Goal: Transaction & Acquisition: Obtain resource

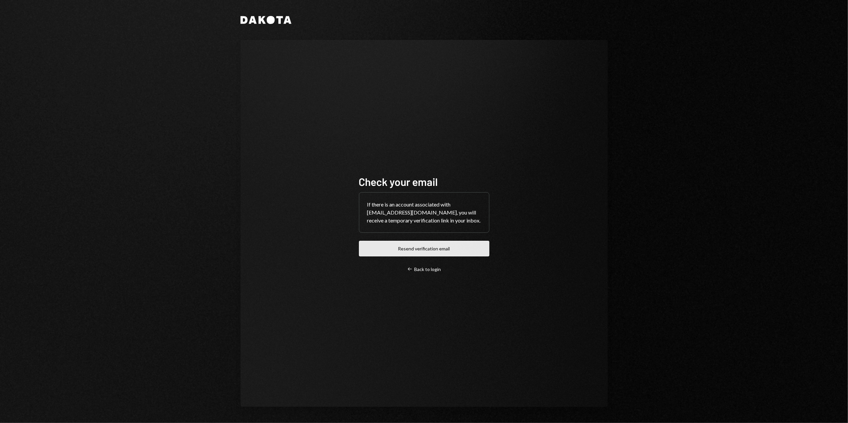
click at [429, 249] on button "Resend verification email" at bounding box center [424, 249] width 130 height 16
click at [130, 137] on div "Dakota Check your email If there is an account associated with desterhuysen@lee…" at bounding box center [424, 211] width 848 height 423
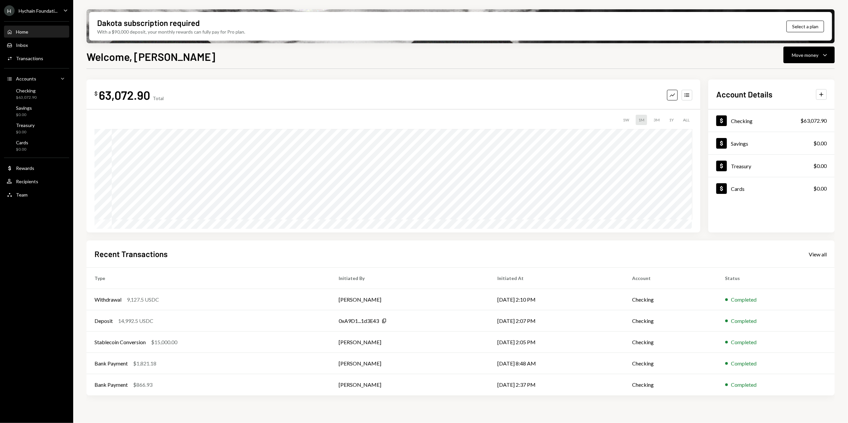
click at [41, 9] on div "Hychain Foundati..." at bounding box center [38, 11] width 39 height 6
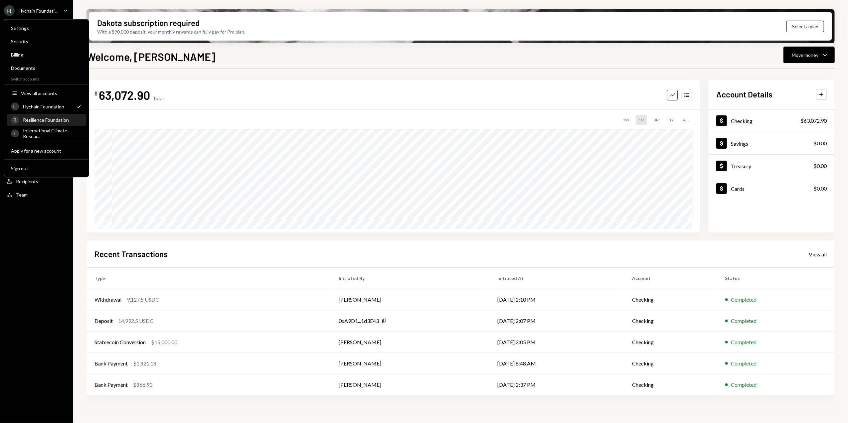
click at [44, 121] on div "Resilience Foundation" at bounding box center [52, 120] width 59 height 6
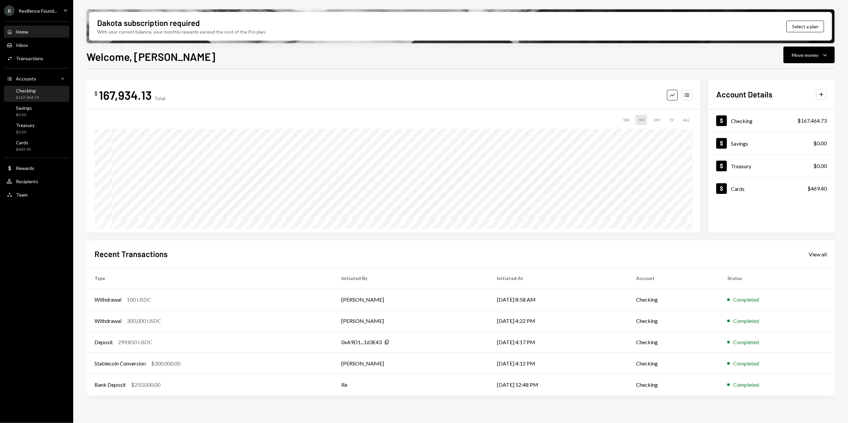
click at [47, 92] on div "Checking $167,464.73" at bounding box center [37, 94] width 60 height 13
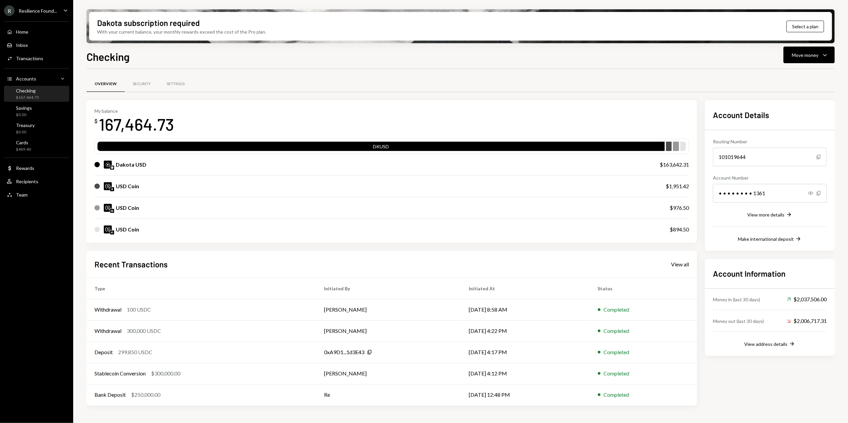
click at [161, 187] on div "USD Coin" at bounding box center [373, 186] width 558 height 8
click at [767, 343] on div "View address details" at bounding box center [765, 344] width 43 height 6
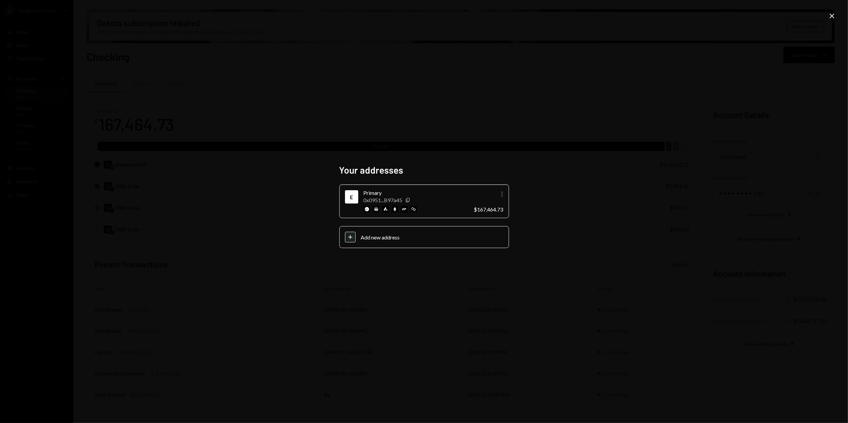
click at [502, 193] on icon "More" at bounding box center [502, 194] width 8 height 8
click at [555, 192] on div "Your addresses E Primary 0x0951...B97a45 Copy More $167,464.73 Plus Add new add…" at bounding box center [424, 211] width 848 height 423
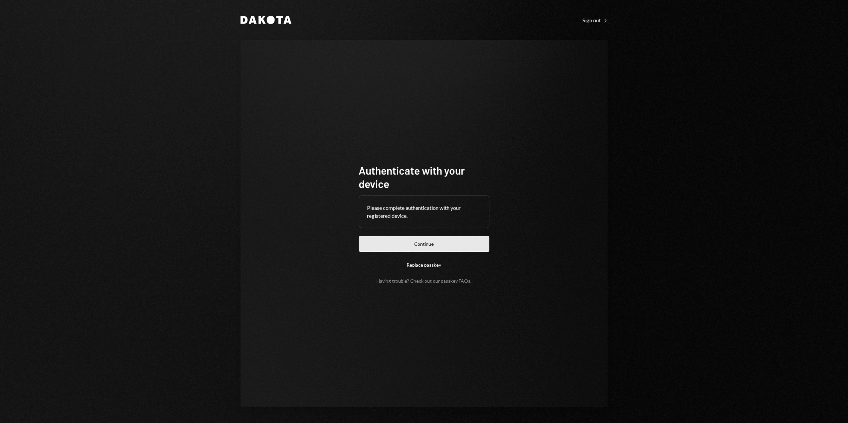
click at [418, 243] on button "Continue" at bounding box center [424, 244] width 130 height 16
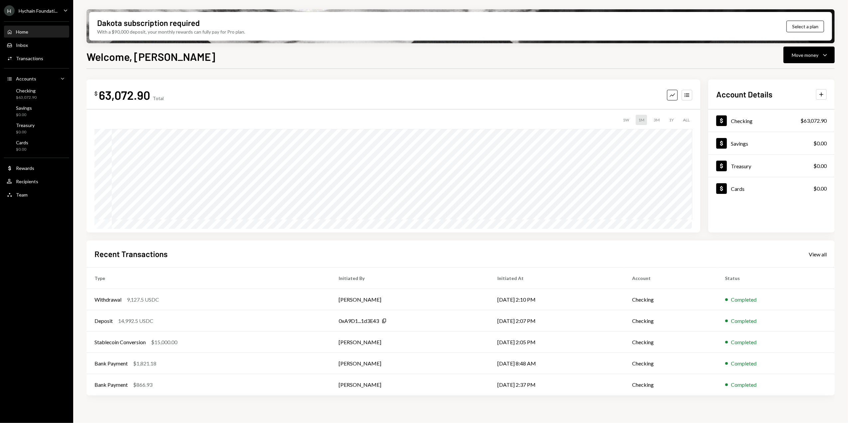
click at [39, 0] on ul "H Hychain Foundati... Caret Down Home Home Inbox Inbox Activities Transactions …" at bounding box center [36, 101] width 73 height 202
click at [40, 9] on div "Hychain Foundati..." at bounding box center [38, 11] width 39 height 6
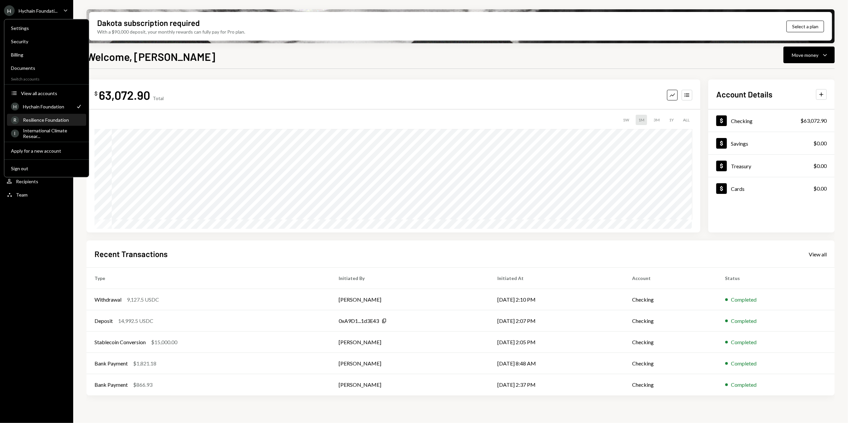
click at [49, 119] on div "Resilience Foundation" at bounding box center [52, 120] width 59 height 6
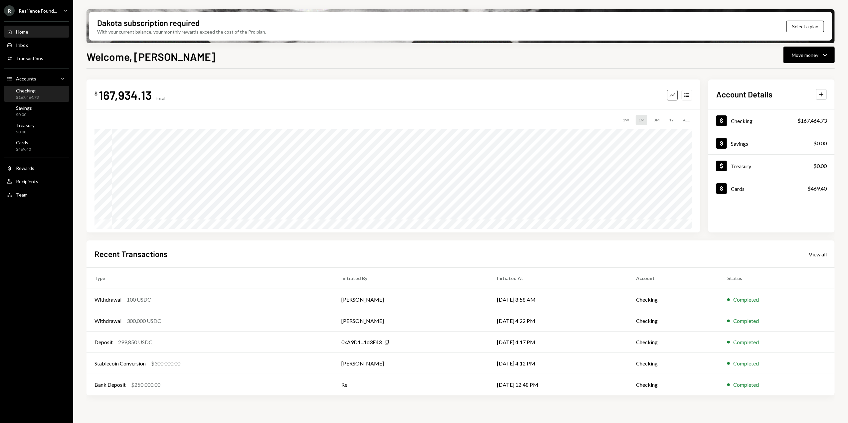
click at [39, 94] on div "Checking $167,464.73" at bounding box center [37, 94] width 60 height 13
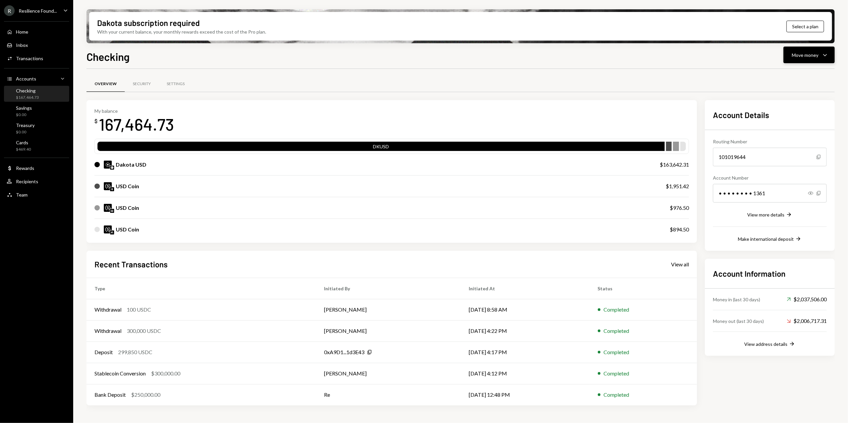
click at [799, 60] on button "Move money Caret Down" at bounding box center [808, 55] width 51 height 17
click at [35, 59] on div "Transactions" at bounding box center [29, 59] width 27 height 6
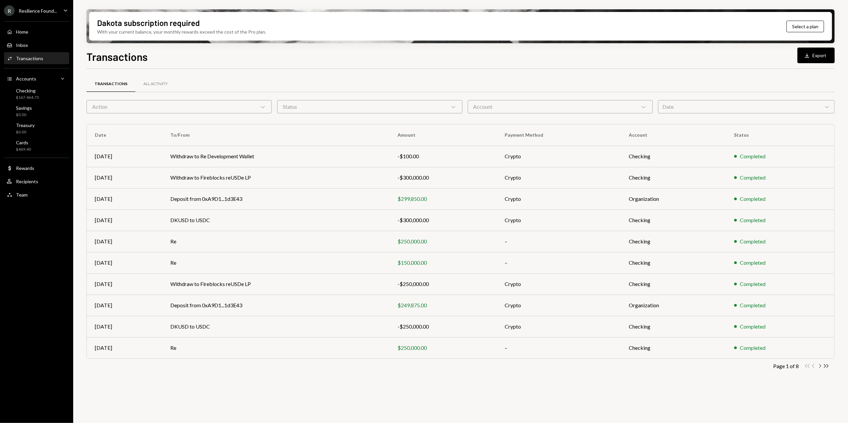
click at [818, 367] on icon "Chevron Right" at bounding box center [820, 366] width 6 height 6
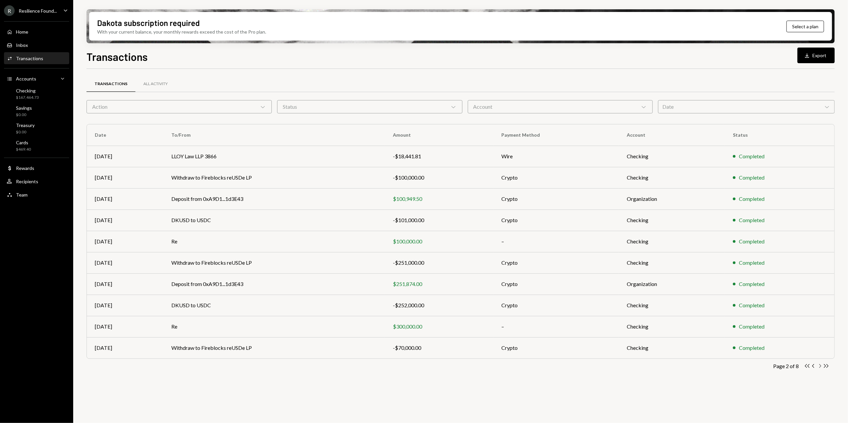
click at [820, 366] on icon "Chevron Right" at bounding box center [820, 366] width 6 height 6
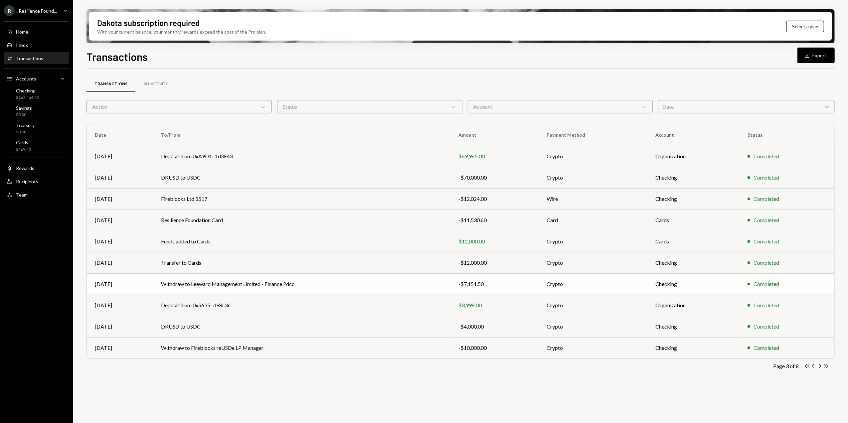
click at [309, 284] on td "Withdraw to Leeward Management Limited - Finance 2dcc" at bounding box center [301, 283] width 297 height 21
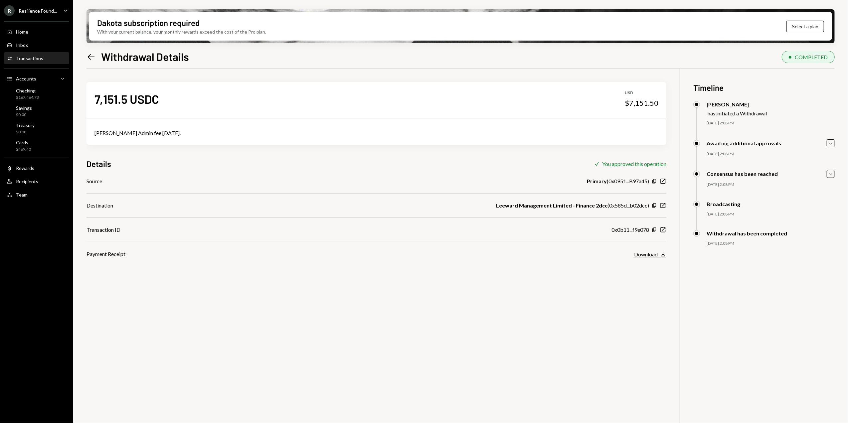
click at [660, 255] on icon "Download" at bounding box center [663, 254] width 7 height 7
click at [349, 157] on div "7,151.5 USDC USD $7,151.50 Leeward DAO Admin fee August 2025. Details Check You…" at bounding box center [376, 163] width 580 height 189
click at [829, 144] on icon "Caret Down" at bounding box center [830, 143] width 7 height 7
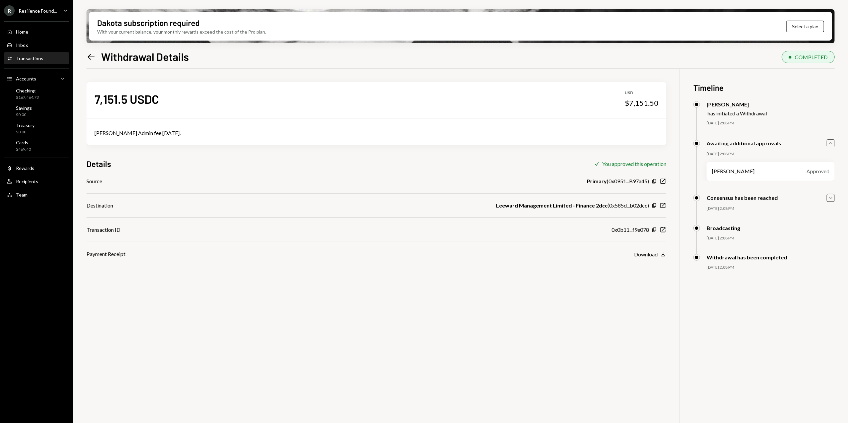
click at [829, 144] on icon "Caret Up" at bounding box center [830, 143] width 7 height 7
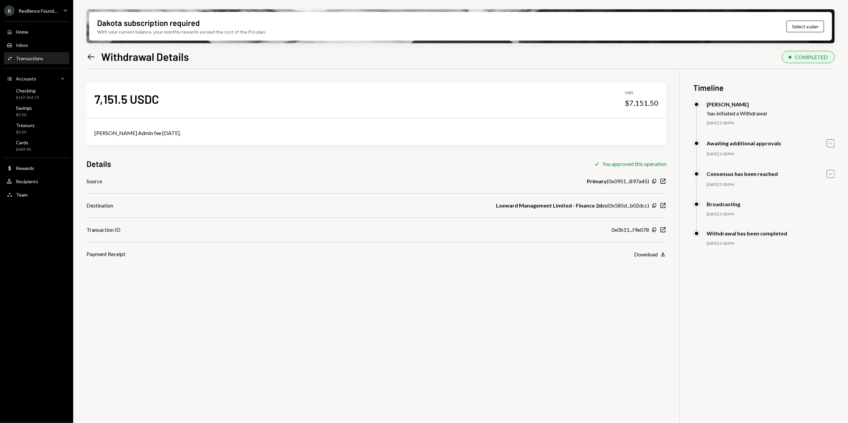
click at [829, 172] on icon "Caret Down" at bounding box center [830, 173] width 7 height 7
drag, startPoint x: 829, startPoint y: 174, endPoint x: 821, endPoint y: 184, distance: 13.0
click at [829, 174] on icon "Caret Up" at bounding box center [830, 173] width 7 height 7
click at [95, 55] on icon "Left Arrow" at bounding box center [90, 56] width 9 height 9
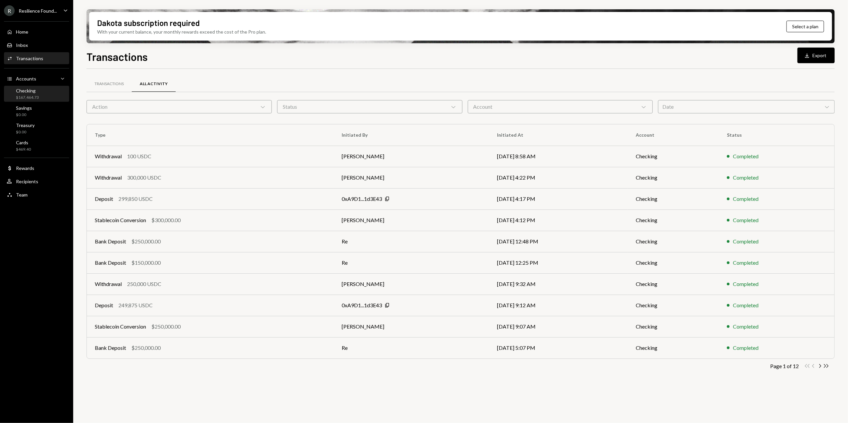
click at [29, 91] on div "Checking" at bounding box center [27, 91] width 23 height 6
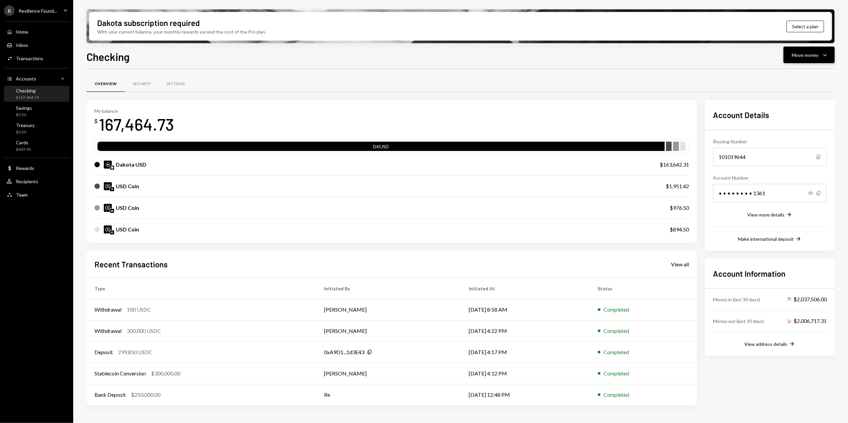
click at [808, 53] on div "Move money" at bounding box center [805, 55] width 27 height 7
click at [792, 127] on div "Swap stablecoins" at bounding box center [803, 125] width 49 height 7
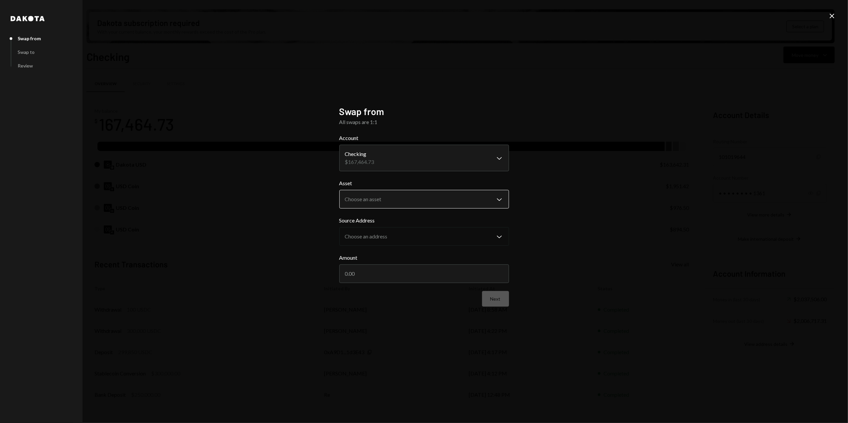
click at [390, 197] on body "R Resilience Found... Caret Down Home Home Inbox Inbox Activities Transactions …" at bounding box center [424, 211] width 848 height 423
select select "****"
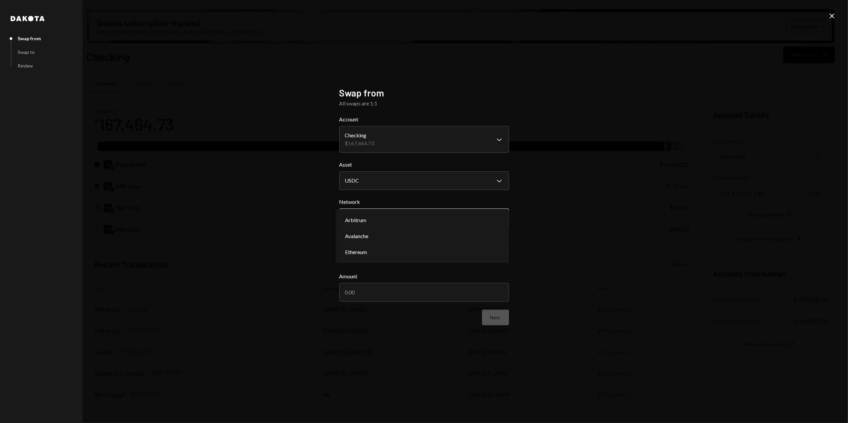
click at [370, 221] on body "R Resilience Found... Caret Down Home Home Inbox Inbox Activities Transactions …" at bounding box center [424, 211] width 848 height 423
select select "**********"
click at [406, 215] on body "R Resilience Found... Caret Down Home Home Inbox Inbox Activities Transactions …" at bounding box center [424, 211] width 848 height 423
click at [233, 231] on div "**********" at bounding box center [424, 211] width 848 height 423
click at [397, 219] on body "R Resilience Found... Caret Down Home Home Inbox Inbox Activities Transactions …" at bounding box center [424, 211] width 848 height 423
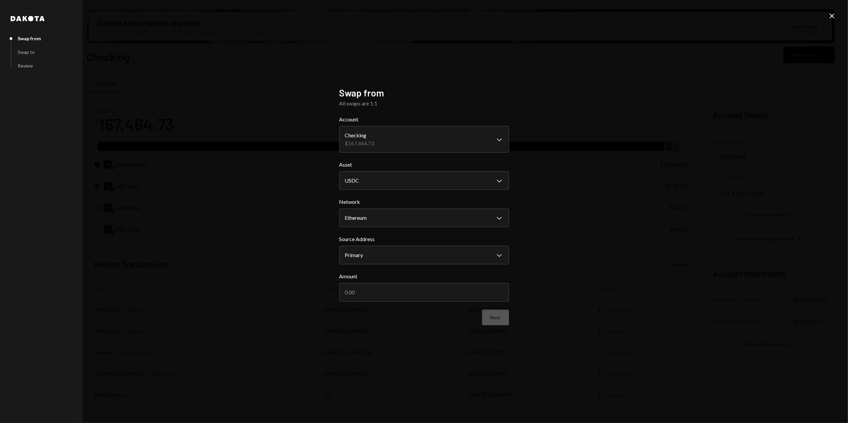
click at [832, 13] on icon "Close" at bounding box center [832, 16] width 8 height 8
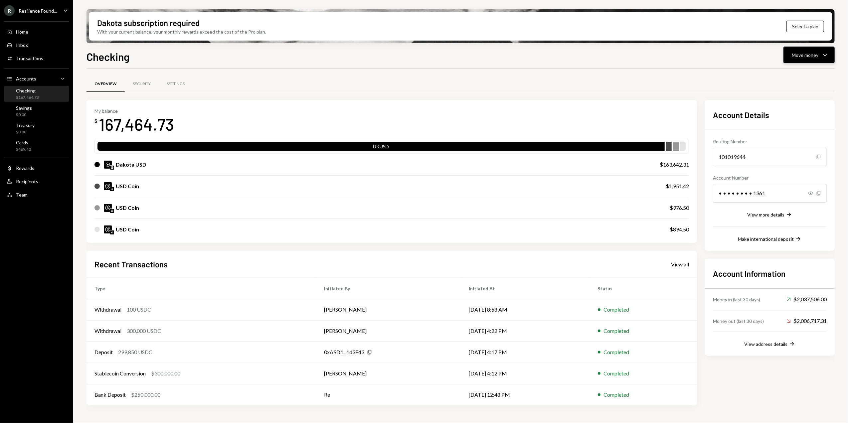
click at [816, 56] on div "Move money" at bounding box center [805, 55] width 27 height 7
click at [631, 76] on div "Overview Security Settings" at bounding box center [460, 84] width 748 height 17
click at [815, 52] on div "Move money" at bounding box center [805, 55] width 27 height 7
click at [795, 127] on div "Swap stablecoins" at bounding box center [803, 125] width 49 height 7
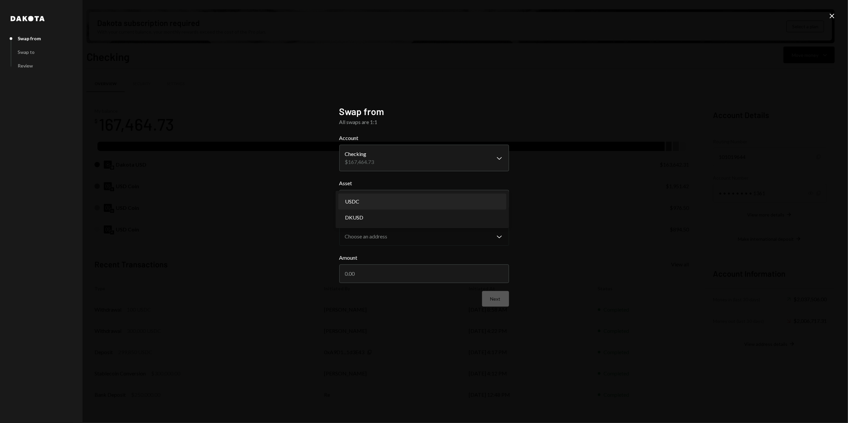
select select "****"
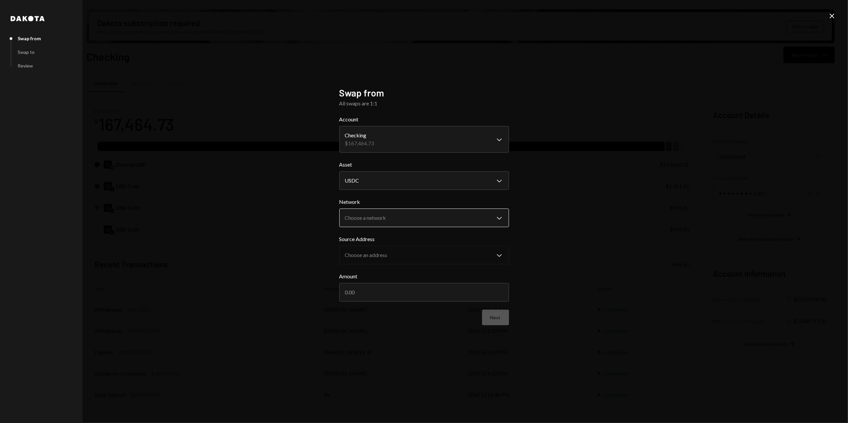
click at [375, 216] on body "R Resilience Found... Caret Down Home Home Inbox Inbox Activities Transactions …" at bounding box center [424, 211] width 848 height 423
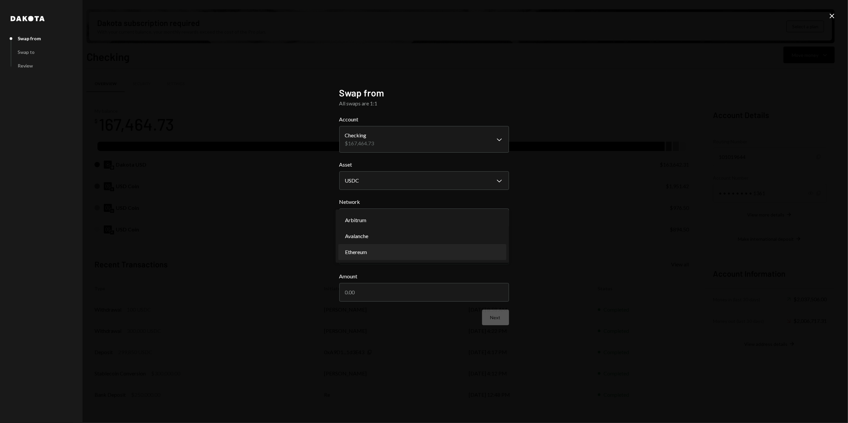
select select "**********"
click at [383, 258] on body "R Resilience Found... Caret Down Home Home Inbox Inbox Activities Transactions …" at bounding box center [424, 211] width 848 height 423
click at [305, 262] on div "**********" at bounding box center [424, 211] width 848 height 423
click at [386, 298] on input "Amount" at bounding box center [424, 292] width 170 height 19
drag, startPoint x: 349, startPoint y: 293, endPoint x: 367, endPoint y: 293, distance: 17.3
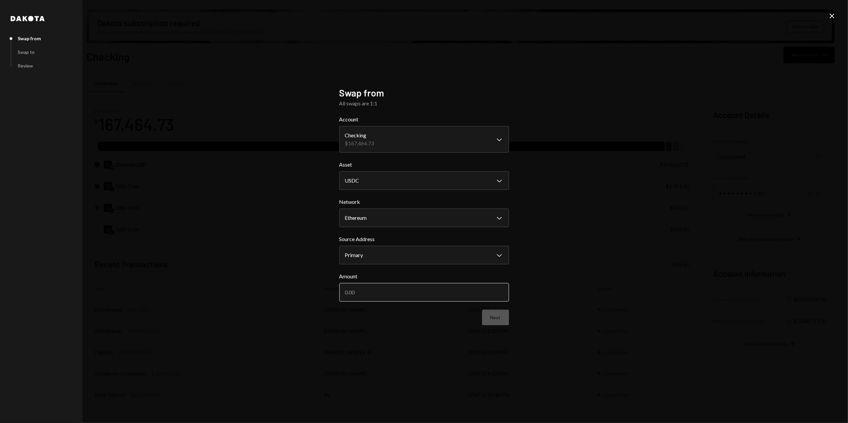
click at [349, 293] on input "Amount" at bounding box center [424, 292] width 170 height 19
type input "6000"
click at [498, 319] on button "Next" at bounding box center [495, 318] width 27 height 16
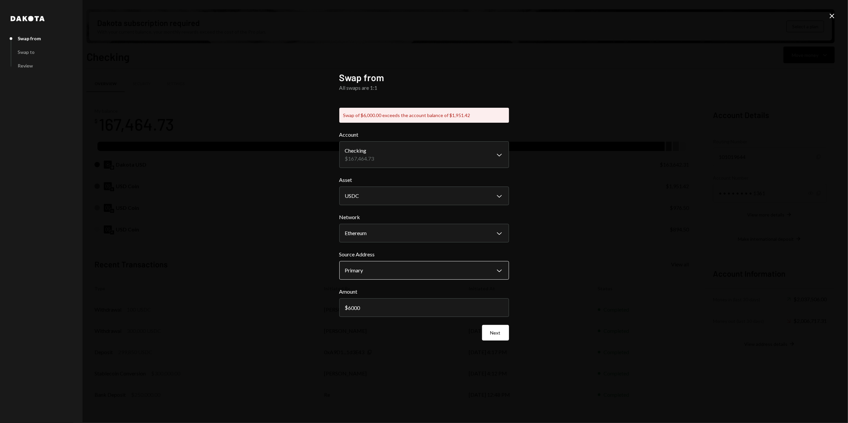
click at [373, 275] on body "R Resilience Found... Caret Down Home Home Inbox Inbox Activities Transactions …" at bounding box center [424, 211] width 848 height 423
click at [438, 156] on body "R Resilience Found... Caret Down Home Home Inbox Inbox Activities Transactions …" at bounding box center [424, 211] width 848 height 423
click at [831, 15] on icon "Close" at bounding box center [832, 16] width 8 height 8
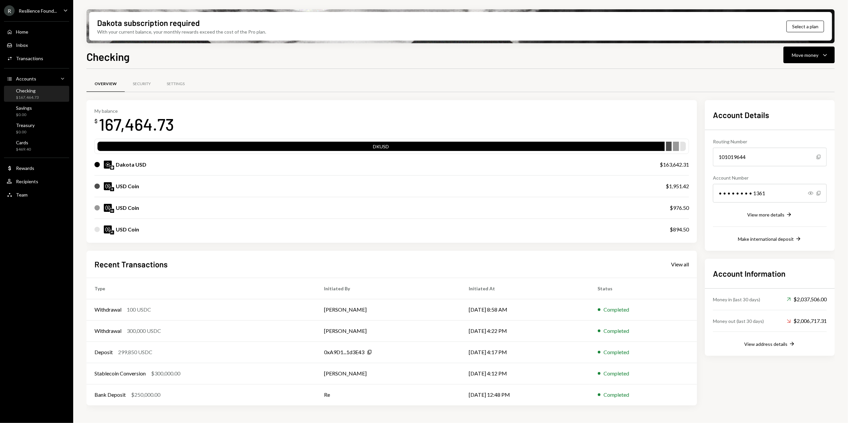
click at [537, 182] on div "USD Coin" at bounding box center [373, 186] width 558 height 8
click at [129, 186] on div "USD Coin" at bounding box center [127, 186] width 23 height 8
click at [690, 160] on div "My balance $ 167,464.73 DKUSD Dakota USD $163,642.31 USD Coin $1,951.42 USD Coi…" at bounding box center [391, 171] width 610 height 143
click at [110, 186] on div at bounding box center [108, 186] width 8 height 8
click at [38, 93] on div "Checking" at bounding box center [27, 91] width 23 height 6
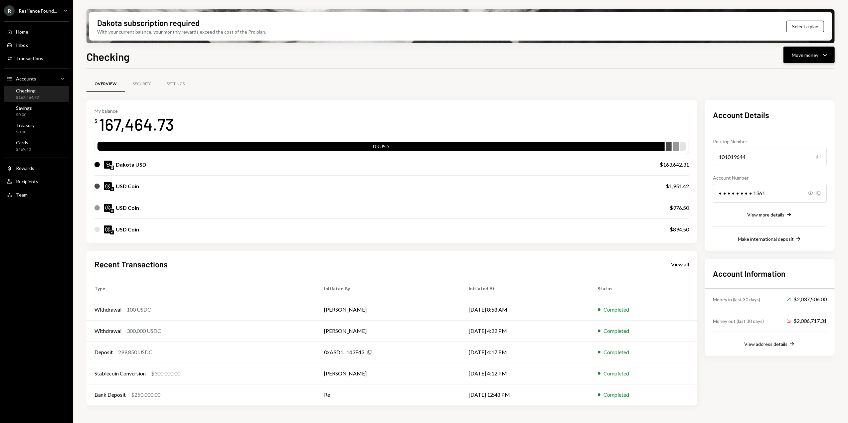
click at [803, 60] on button "Move money Caret Down" at bounding box center [808, 55] width 51 height 17
click at [778, 124] on div "Swap Swap stablecoins" at bounding box center [798, 125] width 59 height 7
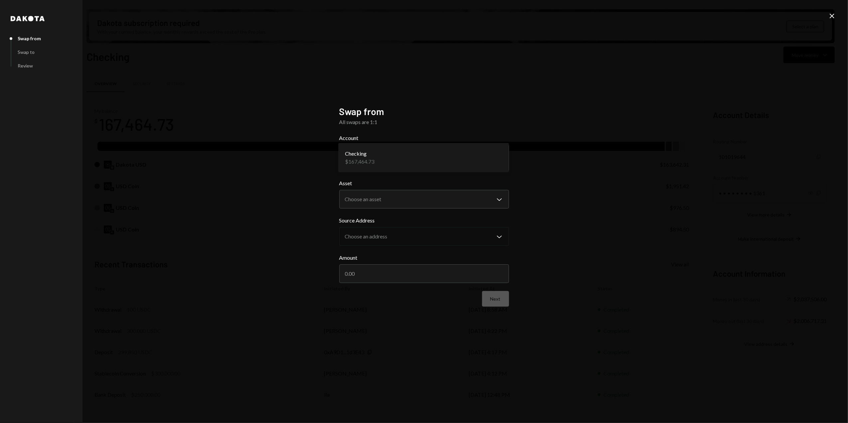
click at [451, 154] on body "R Resilience Found... Caret Down Home Home Inbox Inbox Activities Transactions …" at bounding box center [424, 211] width 848 height 423
click at [450, 106] on h2 "Swap from" at bounding box center [424, 111] width 170 height 13
click at [405, 199] on body "R Resilience Found... Caret Down Home Home Inbox Inbox Activities Transactions …" at bounding box center [424, 211] width 848 height 423
select select "*****"
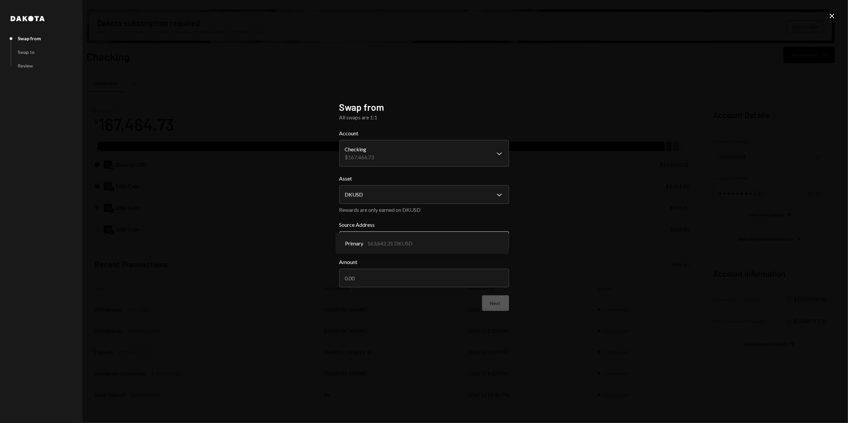
click at [403, 242] on body "R Resilience Found... Caret Down Home Home Inbox Inbox Activities Transactions …" at bounding box center [424, 211] width 848 height 423
click at [409, 146] on body "R Resilience Found... Caret Down Home Home Inbox Inbox Activities Transactions …" at bounding box center [424, 211] width 848 height 423
click at [173, 211] on div "**********" at bounding box center [424, 211] width 848 height 423
click at [356, 278] on input "Amount" at bounding box center [424, 278] width 170 height 19
type input "6000"
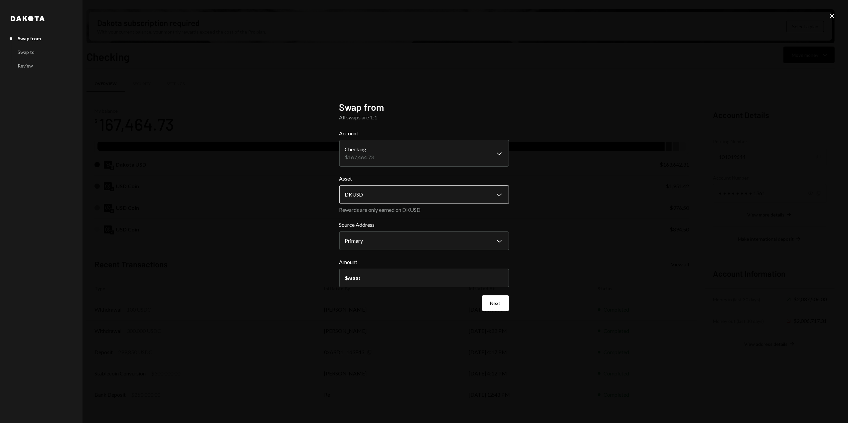
click at [399, 196] on body "R Resilience Found... Caret Down Home Home Inbox Inbox Activities Transactions …" at bounding box center [424, 211] width 848 height 423
click at [266, 216] on div "**********" at bounding box center [424, 211] width 848 height 423
click at [377, 193] on body "R Resilience Found... Caret Down Home Home Inbox Inbox Activities Transactions …" at bounding box center [424, 211] width 848 height 423
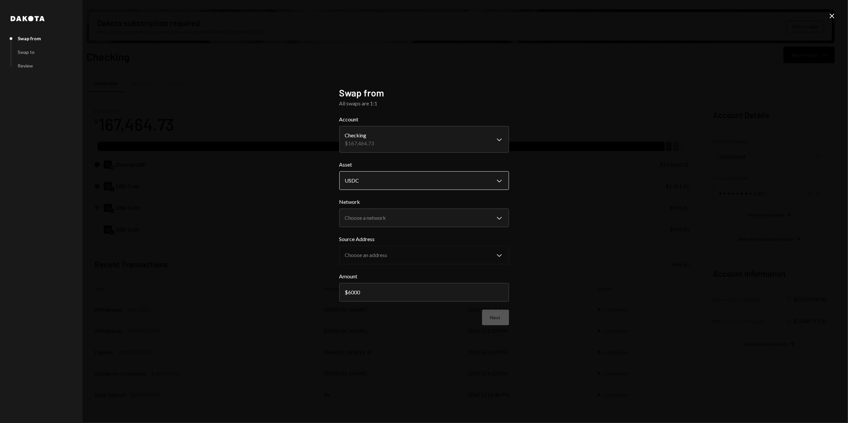
click at [383, 185] on body "R Resilience Found... Caret Down Home Home Inbox Inbox Activities Transactions …" at bounding box center [424, 211] width 848 height 423
select select "*****"
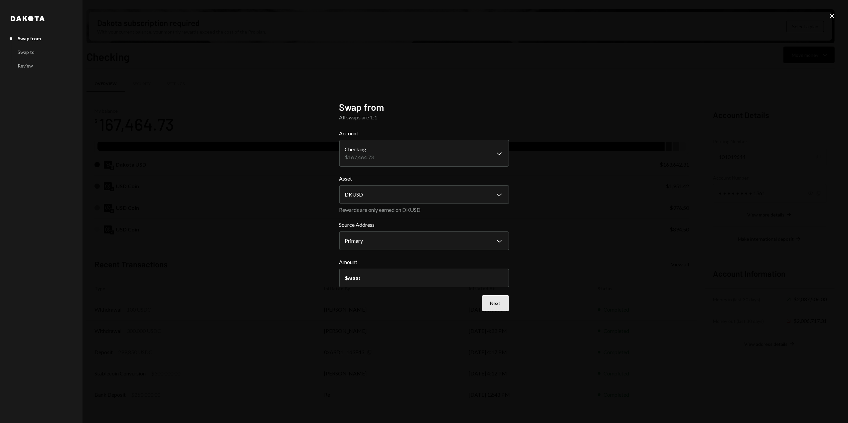
click at [489, 305] on button "Next" at bounding box center [495, 303] width 27 height 16
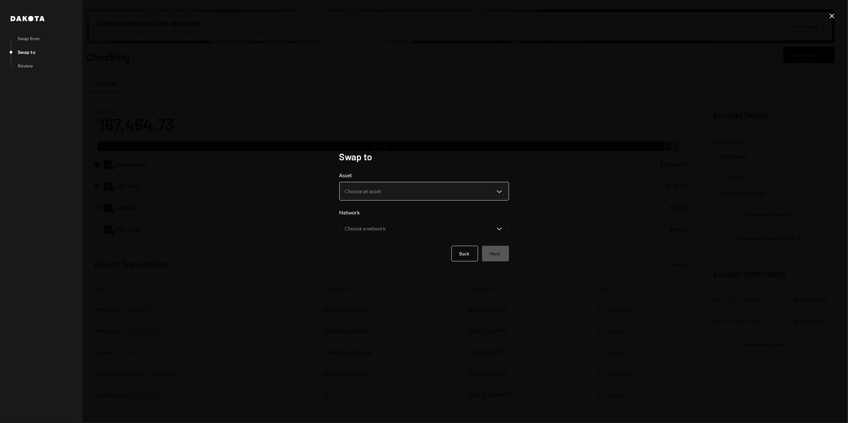
click at [377, 187] on body "R Resilience Found... Caret Down Home Home Inbox Inbox Activities Transactions …" at bounding box center [424, 211] width 848 height 423
select select "****"
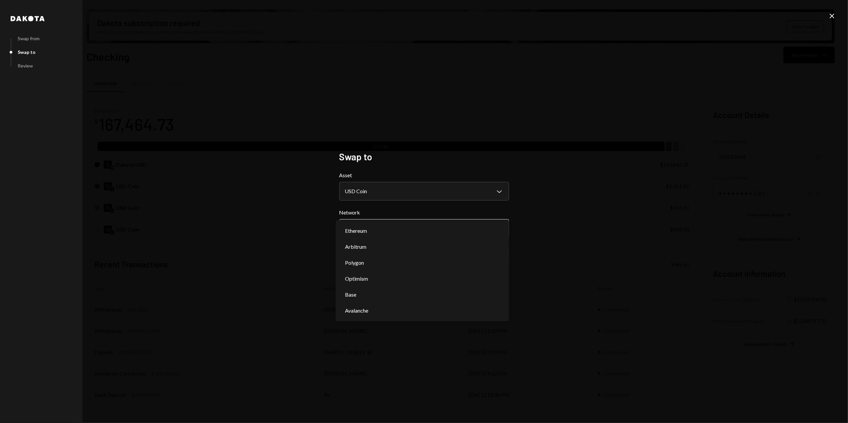
click at [372, 224] on body "R Resilience Found... Caret Down Home Home Inbox Inbox Activities Transactions …" at bounding box center [424, 211] width 848 height 423
select select "**********"
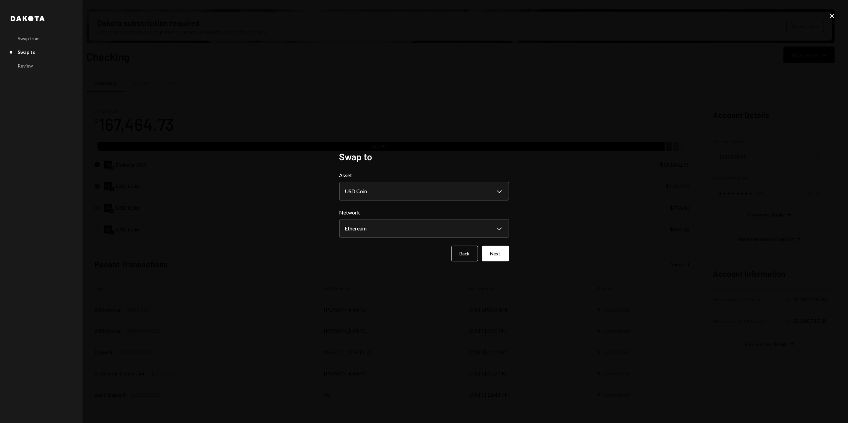
click at [299, 293] on div "**********" at bounding box center [424, 211] width 848 height 423
click at [496, 255] on button "Next" at bounding box center [495, 254] width 27 height 16
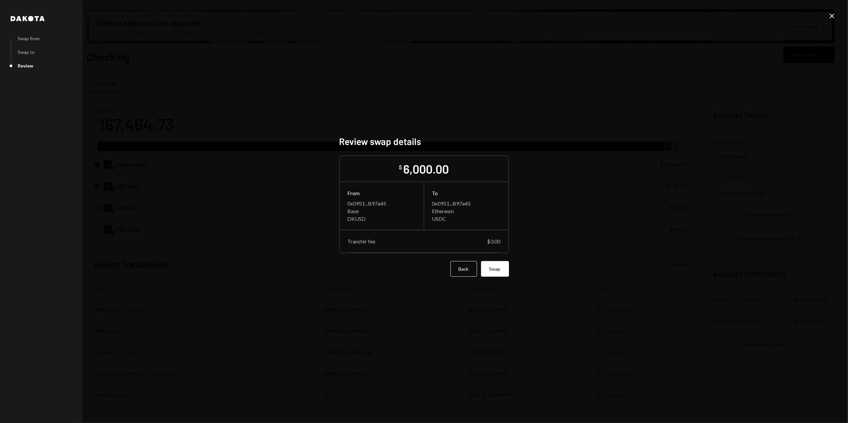
drag, startPoint x: 497, startPoint y: 272, endPoint x: 448, endPoint y: 321, distance: 69.4
click at [450, 321] on div "Dakota Swap from Swap to Review Review swap details $ 6,000.00 From 0x0951...B9…" at bounding box center [424, 211] width 848 height 423
drag, startPoint x: 497, startPoint y: 272, endPoint x: 532, endPoint y: 269, distance: 34.8
click at [500, 272] on button "Swap" at bounding box center [495, 269] width 28 height 16
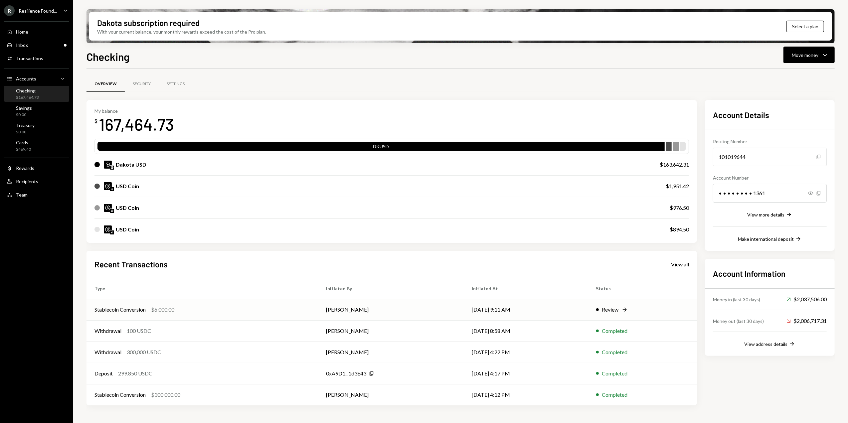
click at [624, 310] on icon "Right Arrow" at bounding box center [624, 309] width 7 height 7
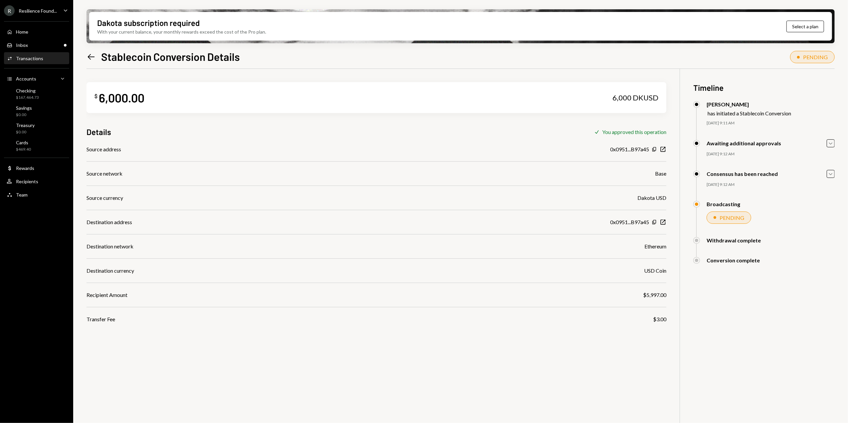
click at [90, 55] on icon "Left Arrow" at bounding box center [90, 56] width 9 height 9
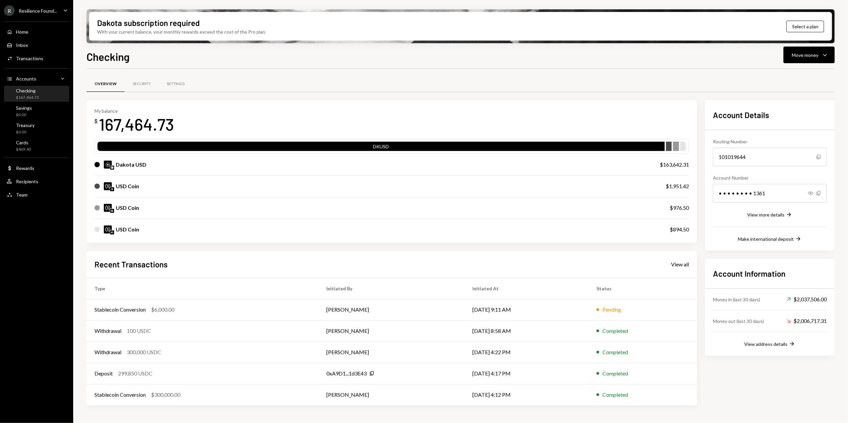
click at [427, 62] on div "Checking Move money Caret Down" at bounding box center [460, 56] width 748 height 15
click at [317, 71] on div "Overview Security Settings My balance $ 167,464.73 DKUSD Dakota USD $163,642.31…" at bounding box center [460, 244] width 748 height 350
click at [563, 309] on td "[DATE] 9:11 AM" at bounding box center [526, 309] width 124 height 21
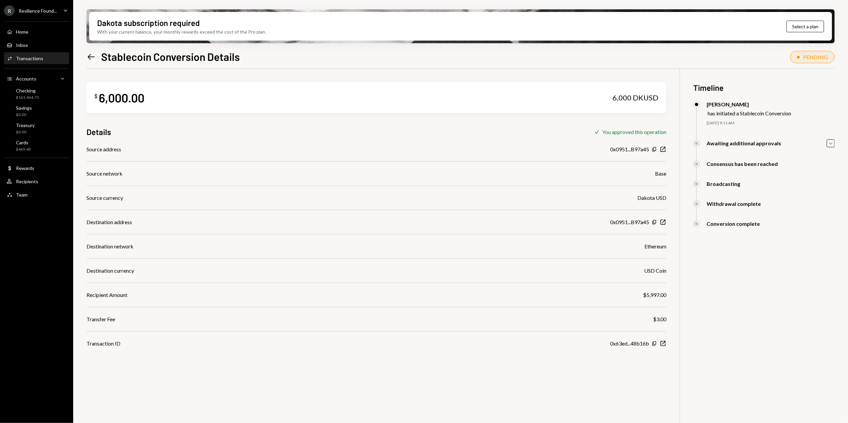
drag, startPoint x: 831, startPoint y: 143, endPoint x: 820, endPoint y: 148, distance: 12.2
click at [831, 143] on icon "Caret Down" at bounding box center [830, 143] width 7 height 7
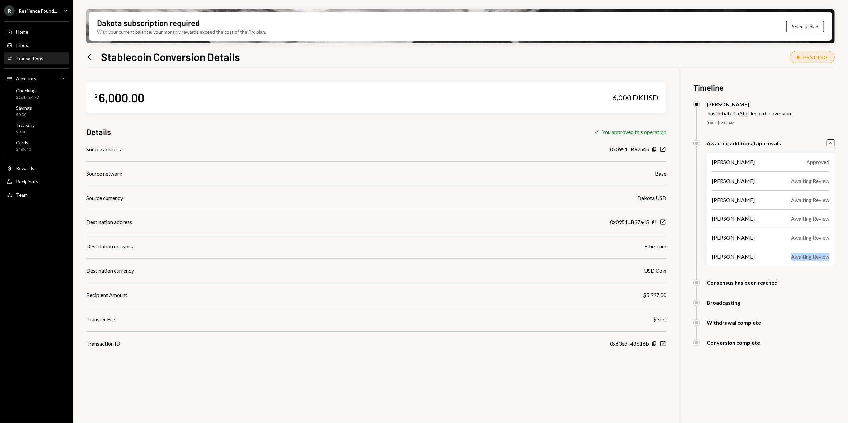
drag, startPoint x: 808, startPoint y: 257, endPoint x: 834, endPoint y: 257, distance: 26.3
click at [834, 257] on div "Dorothy Esterhuysen Approved Anand Dhillon Awaiting Review Sean Inggs Awaiting …" at bounding box center [770, 209] width 128 height 113
click at [36, 91] on div "Checking" at bounding box center [27, 91] width 23 height 6
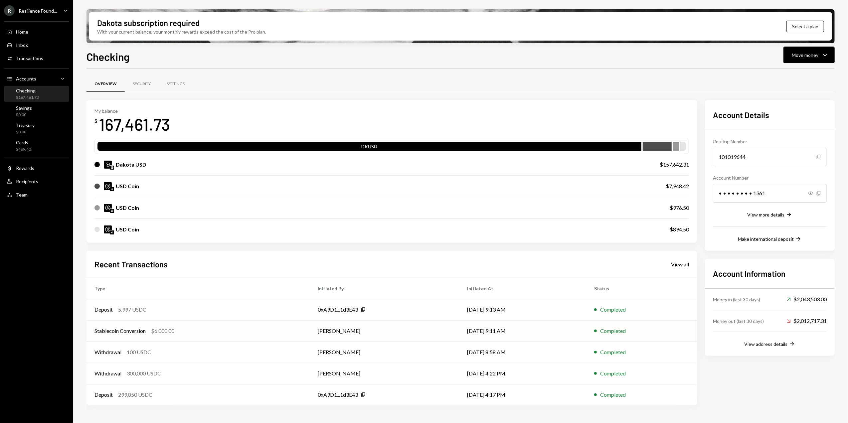
click at [460, 336] on td "[DATE] 9:11 AM" at bounding box center [522, 330] width 127 height 21
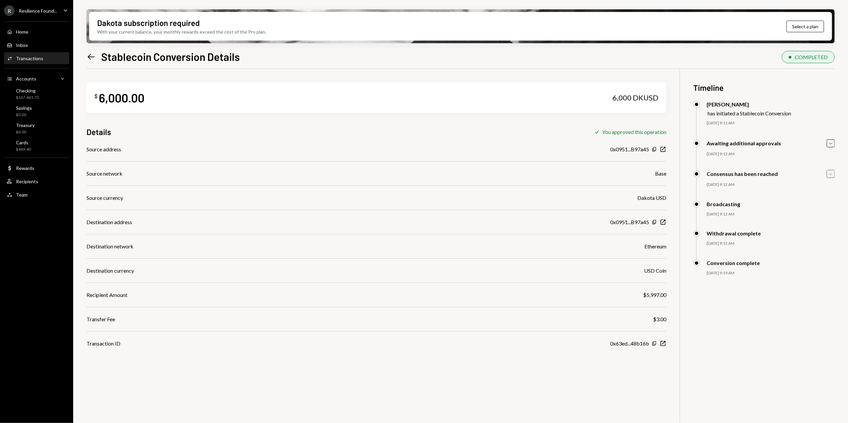
click at [832, 174] on icon "Caret Down" at bounding box center [830, 173] width 7 height 7
click at [831, 176] on icon "Caret Up" at bounding box center [830, 173] width 7 height 7
click at [831, 143] on icon "Caret Down" at bounding box center [830, 143] width 7 height 7
click at [831, 144] on icon "Caret Up" at bounding box center [830, 143] width 7 height 7
click at [91, 56] on icon "Left Arrow" at bounding box center [90, 56] width 9 height 9
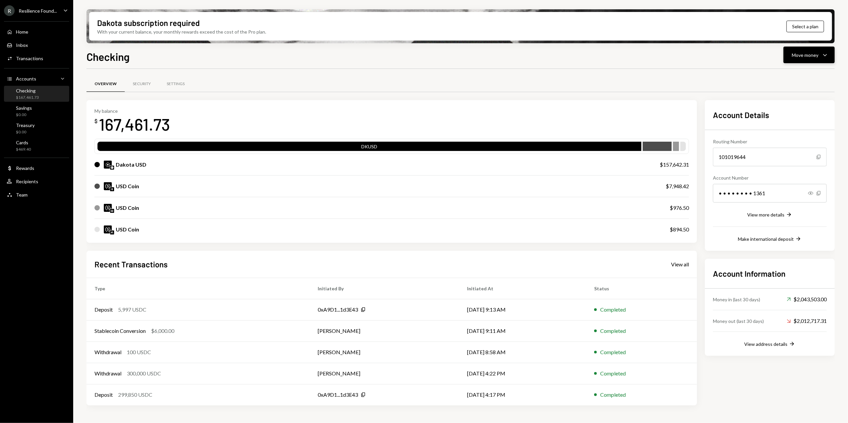
drag, startPoint x: 805, startPoint y: 54, endPoint x: 796, endPoint y: 59, distance: 10.2
click at [804, 54] on div "Move money" at bounding box center [805, 55] width 27 height 7
click at [803, 71] on div "Withdraw Send" at bounding box center [798, 75] width 67 height 15
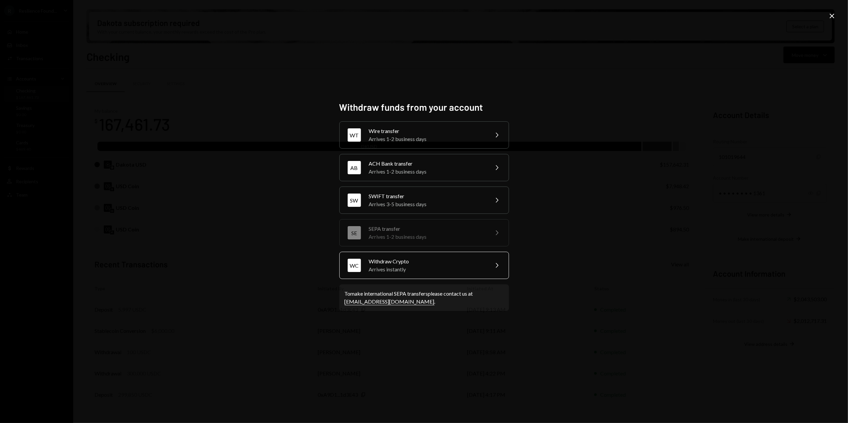
click at [396, 268] on div "Arrives instantly" at bounding box center [427, 269] width 116 height 8
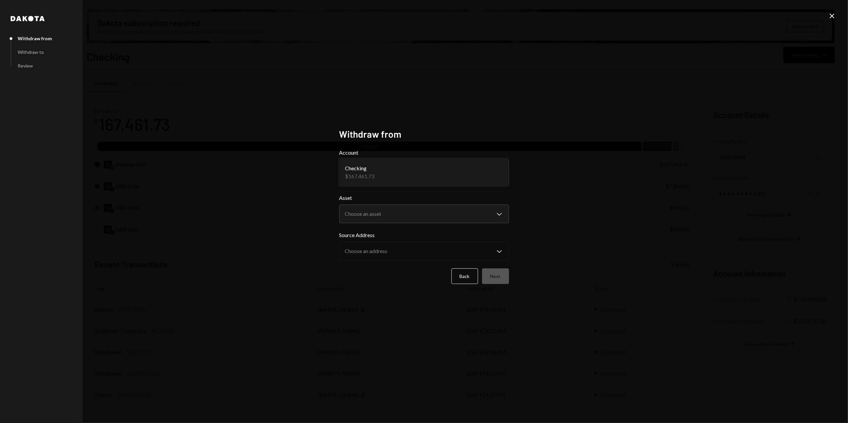
click at [453, 167] on body "R Resilience Found... Caret Down Home Home Inbox Inbox Activities Transactions …" at bounding box center [424, 211] width 848 height 423
click at [498, 172] on body "R Resilience Found... Caret Down Home Home Inbox Inbox Activities Transactions …" at bounding box center [424, 211] width 848 height 423
click at [583, 169] on div "**********" at bounding box center [424, 211] width 848 height 423
click at [410, 215] on body "R Resilience Found... Caret Down Home Home Inbox Inbox Activities Transactions …" at bounding box center [424, 211] width 848 height 423
select select "****"
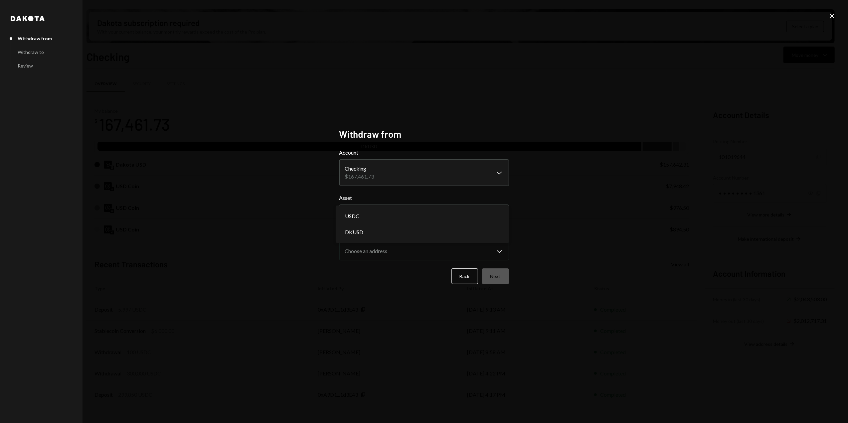
drag, startPoint x: 366, startPoint y: 217, endPoint x: 245, endPoint y: 229, distance: 121.7
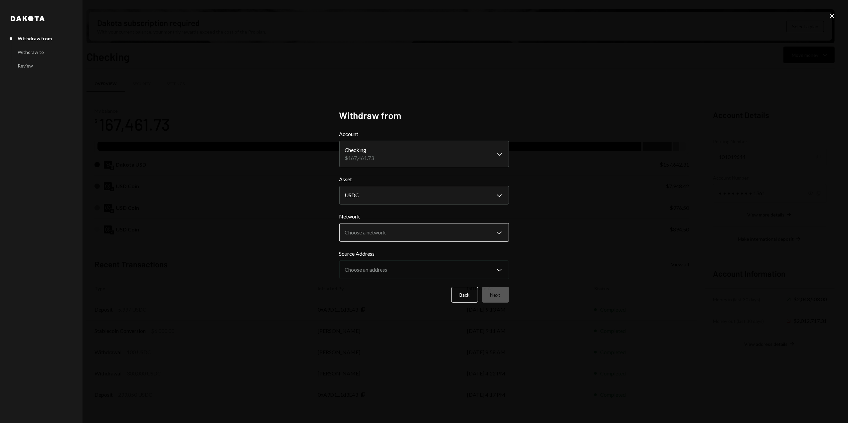
click at [386, 234] on body "R Resilience Found... Caret Down Home Home Inbox Inbox Activities Transactions …" at bounding box center [424, 211] width 848 height 423
select select "**********"
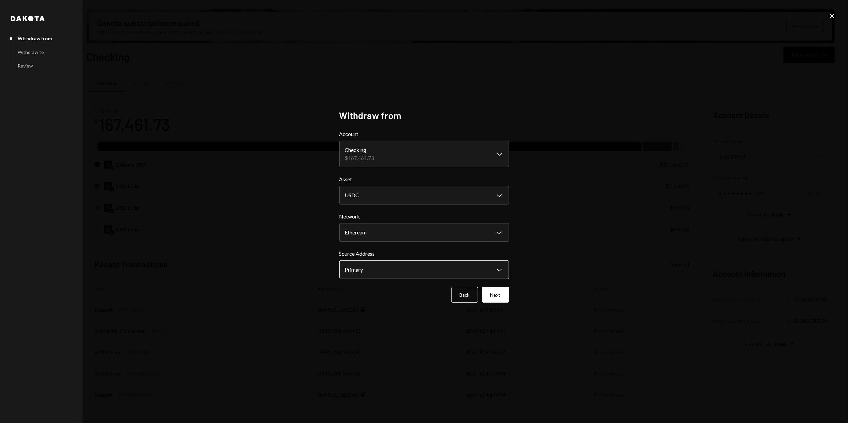
click at [367, 275] on body "R Resilience Found... Caret Down Home Home Inbox Inbox Activities Transactions …" at bounding box center [424, 211] width 848 height 423
click at [289, 289] on div "**********" at bounding box center [424, 211] width 848 height 423
click at [494, 299] on button "Next" at bounding box center [495, 295] width 27 height 16
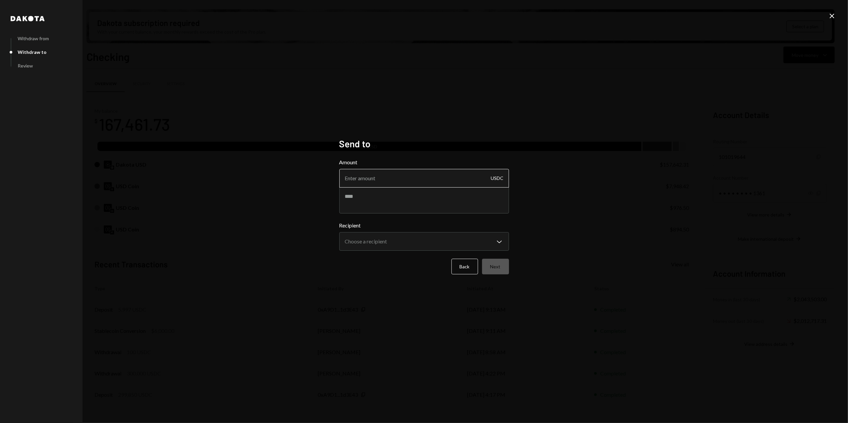
click at [395, 180] on input "Amount" at bounding box center [424, 178] width 170 height 19
type input "6301"
click at [367, 203] on textarea at bounding box center [424, 200] width 170 height 27
type textarea "**********"
click at [409, 236] on body "R Resilience Found... Caret Down Home Home Inbox Inbox Activities Transactions …" at bounding box center [424, 211] width 848 height 423
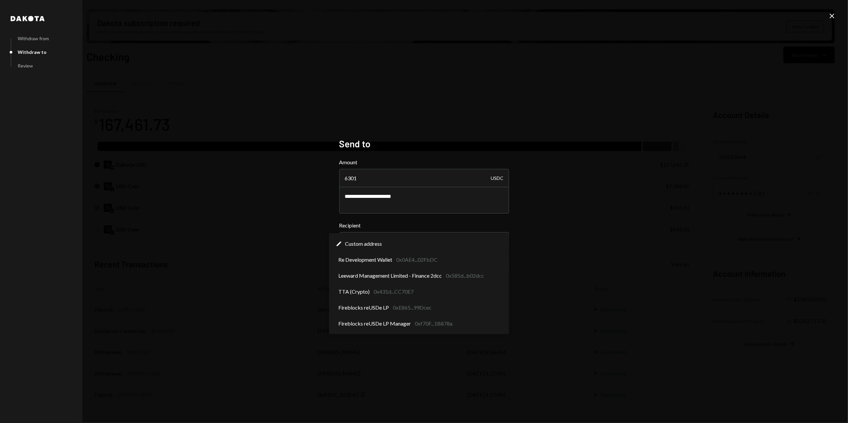
click at [237, 228] on div "**********" at bounding box center [424, 211] width 848 height 423
click at [386, 249] on body "R Resilience Found... Caret Down Home Home Inbox Inbox Activities Transactions …" at bounding box center [424, 211] width 848 height 423
select select "**********"
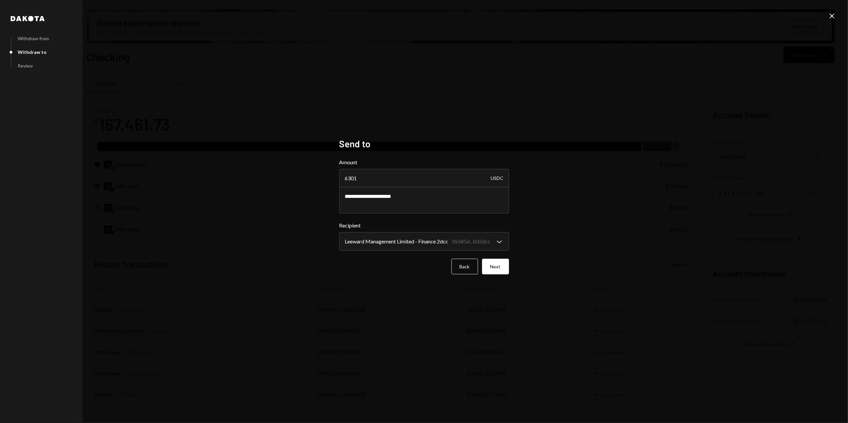
click at [365, 275] on div "**********" at bounding box center [424, 211] width 170 height 147
click at [495, 268] on button "Next" at bounding box center [495, 267] width 27 height 16
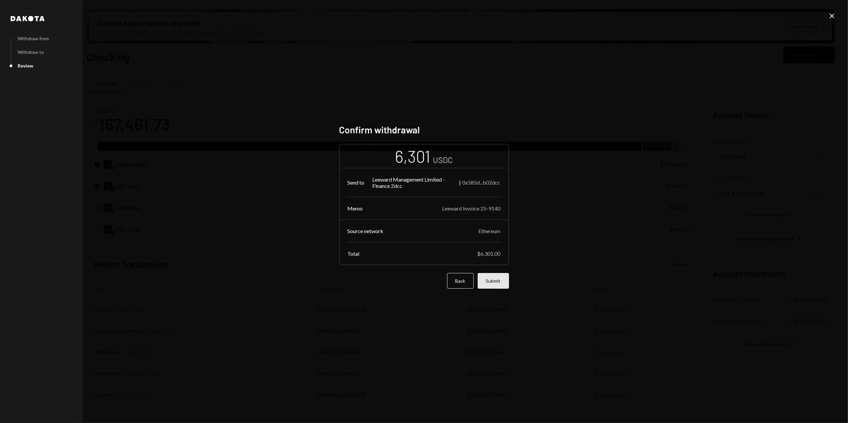
click at [495, 283] on button "Submit" at bounding box center [493, 281] width 31 height 16
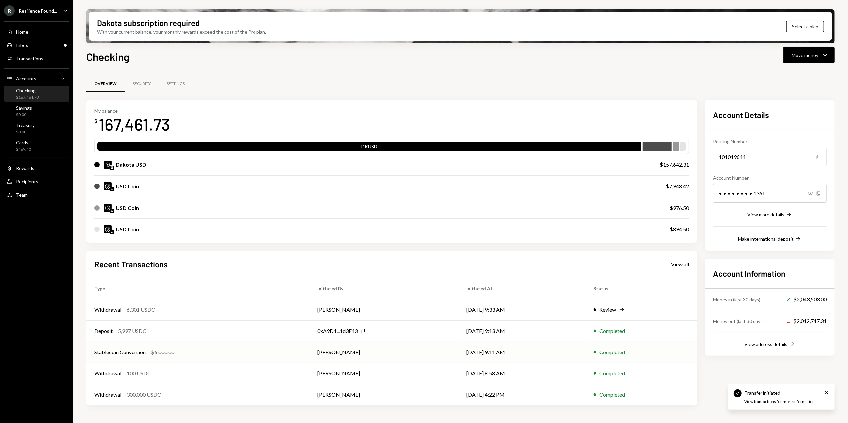
drag, startPoint x: 826, startPoint y: 393, endPoint x: 683, endPoint y: 343, distance: 151.1
click at [826, 392] on icon "Cross" at bounding box center [826, 392] width 5 height 5
click at [613, 310] on div "Review" at bounding box center [607, 310] width 17 height 8
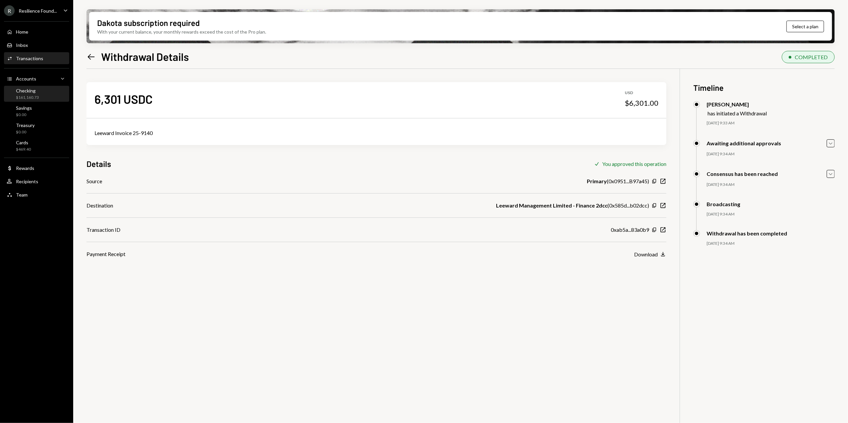
click at [36, 92] on div "Checking" at bounding box center [27, 91] width 23 height 6
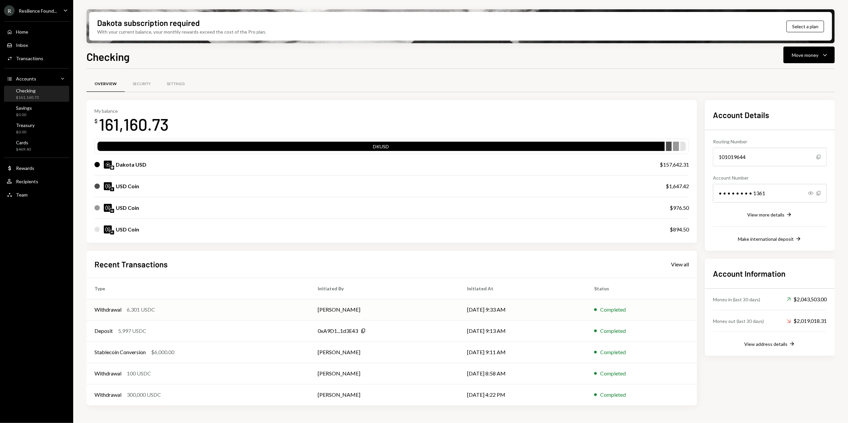
click at [268, 307] on div "Withdrawal 6,301 USDC" at bounding box center [197, 310] width 207 height 8
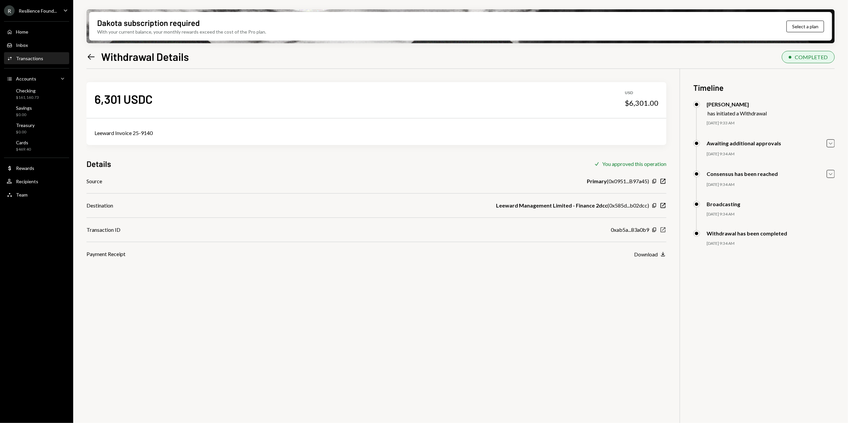
click at [663, 228] on icon "New Window" at bounding box center [663, 230] width 7 height 7
click at [32, 98] on div "$161,160.73" at bounding box center [27, 98] width 23 height 6
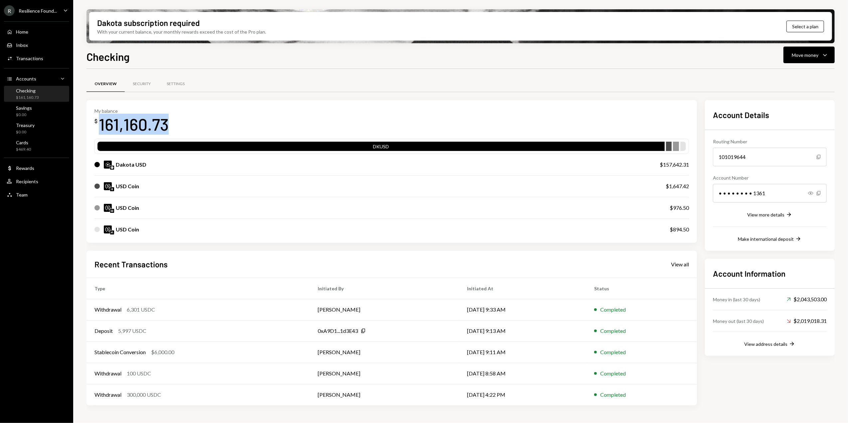
drag, startPoint x: 165, startPoint y: 124, endPoint x: 98, endPoint y: 125, distance: 66.5
click at [98, 125] on div "My balance $ 161,160.73" at bounding box center [391, 121] width 594 height 27
copy div "161,160.73"
click at [176, 125] on div "My balance $ 161,160.73" at bounding box center [391, 121] width 594 height 27
click at [30, 29] on div "Home Home" at bounding box center [37, 32] width 60 height 6
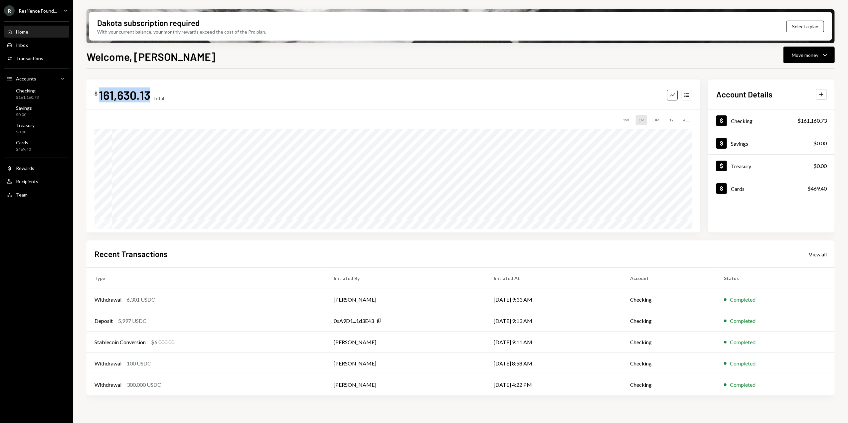
drag, startPoint x: 149, startPoint y: 94, endPoint x: 96, endPoint y: 94, distance: 52.9
click at [96, 94] on div "$ 161,630.13" at bounding box center [122, 94] width 56 height 15
copy div "161,630.13"
click at [40, 8] on div "Resilience Found..." at bounding box center [38, 11] width 38 height 6
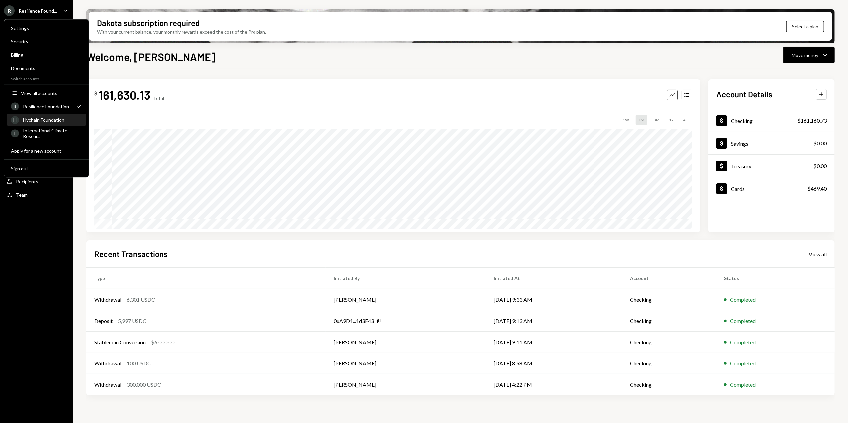
click at [39, 121] on div "Hychain Foundation" at bounding box center [52, 120] width 59 height 6
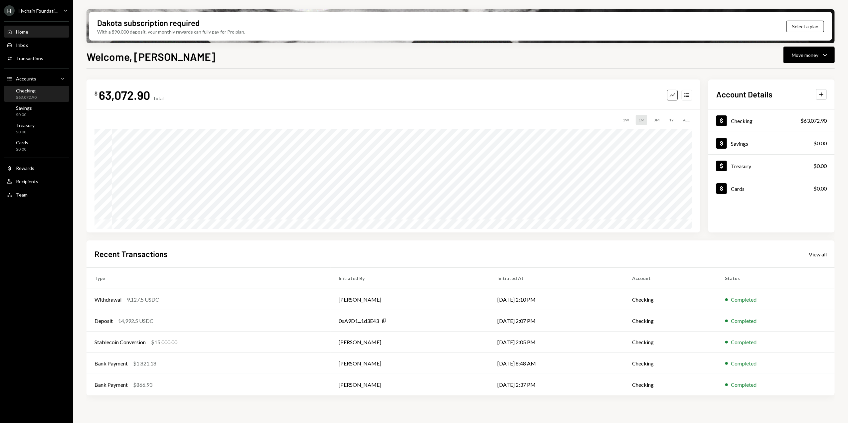
click at [34, 93] on div "Checking" at bounding box center [26, 91] width 21 height 6
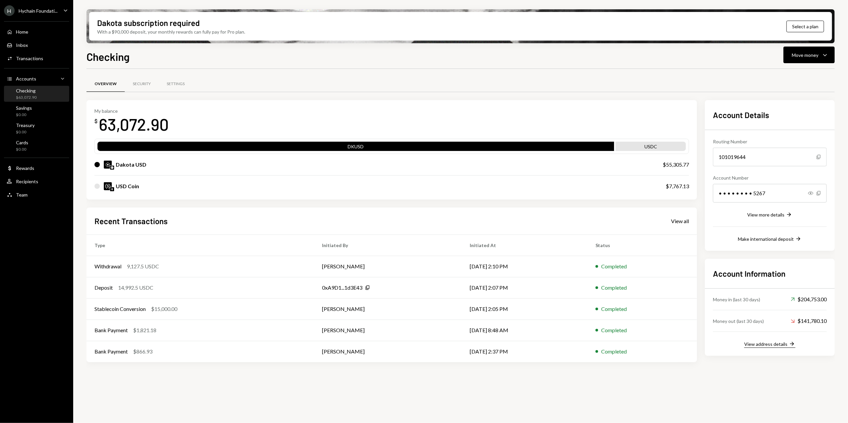
click at [768, 346] on div "View address details" at bounding box center [765, 344] width 43 height 6
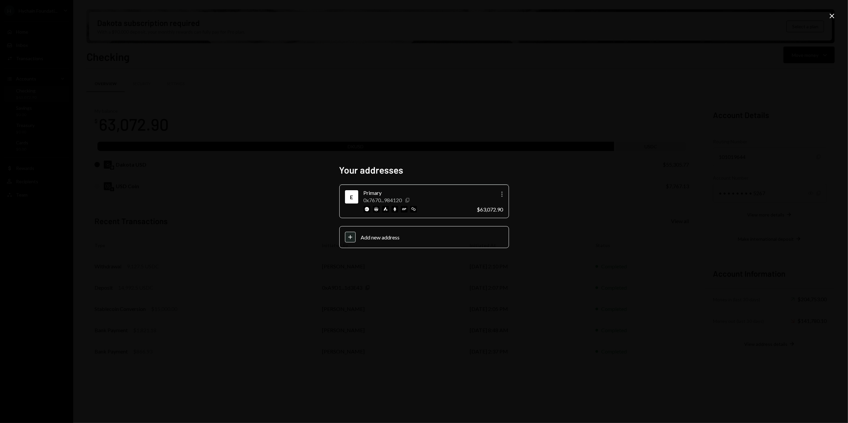
click at [409, 198] on icon "button" at bounding box center [407, 200] width 4 height 4
drag, startPoint x: 832, startPoint y: 16, endPoint x: 824, endPoint y: 15, distance: 8.0
click at [832, 16] on icon at bounding box center [832, 16] width 5 height 5
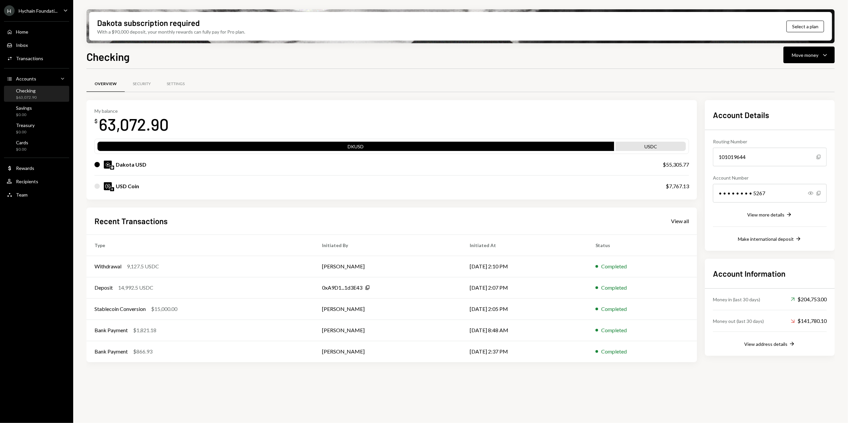
drag, startPoint x: 357, startPoint y: 78, endPoint x: 257, endPoint y: 94, distance: 101.1
click at [357, 78] on div "Overview Security Settings" at bounding box center [460, 84] width 748 height 17
